Goal: Information Seeking & Learning: Learn about a topic

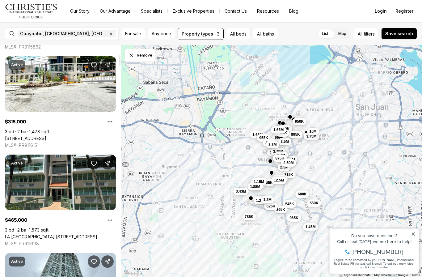
scroll to position [215, 0]
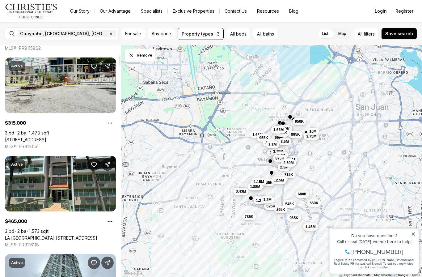
click at [46, 137] on link "[STREET_ADDRESS]" at bounding box center [25, 140] width 41 height 6
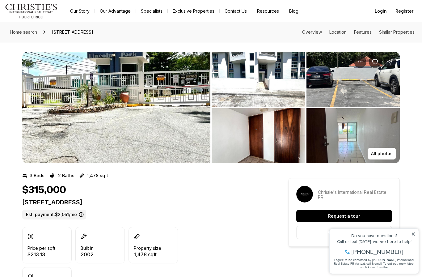
click at [248, 98] on img "View image gallery" at bounding box center [258, 79] width 94 height 55
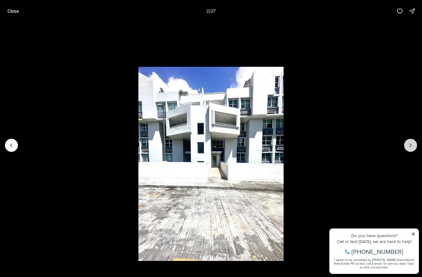
click at [411, 143] on icon "Next slide" at bounding box center [410, 145] width 6 height 6
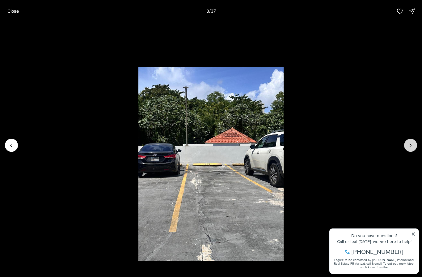
click at [407, 147] on button "Next slide" at bounding box center [410, 145] width 13 height 13
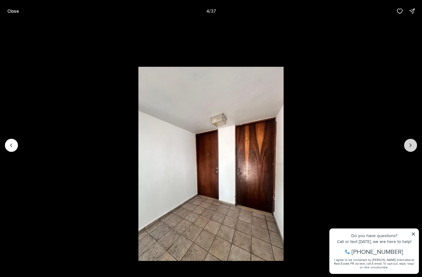
click at [407, 148] on button "Next slide" at bounding box center [410, 145] width 13 height 13
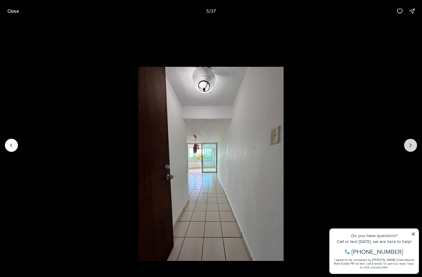
click at [406, 150] on button "Next slide" at bounding box center [410, 145] width 13 height 13
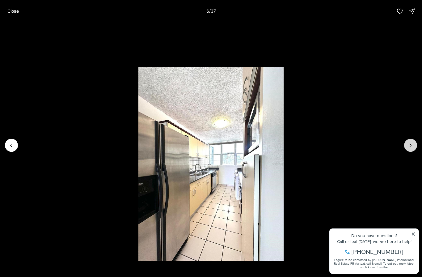
click at [406, 150] on button "Next slide" at bounding box center [410, 145] width 13 height 13
